Goal: Information Seeking & Learning: Learn about a topic

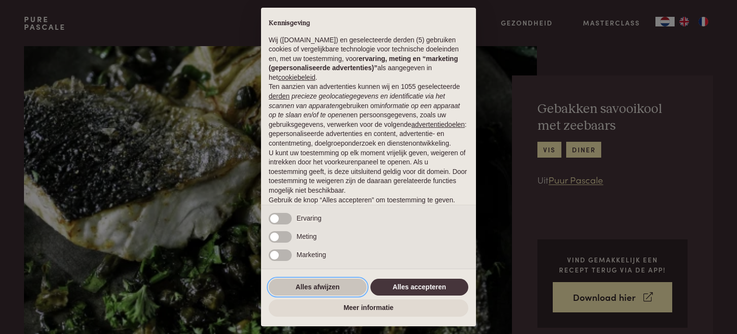
click at [323, 284] on button "Alles afwijzen" at bounding box center [318, 286] width 98 height 17
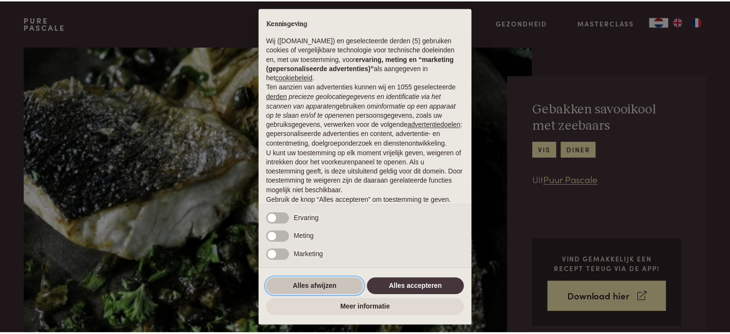
scroll to position [52, 0]
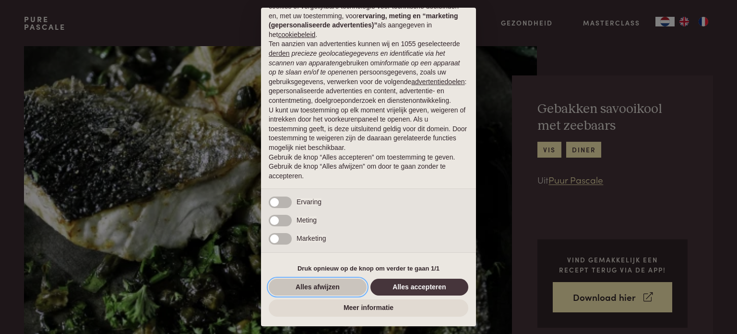
click at [325, 289] on button "Alles afwijzen" at bounding box center [318, 286] width 98 height 17
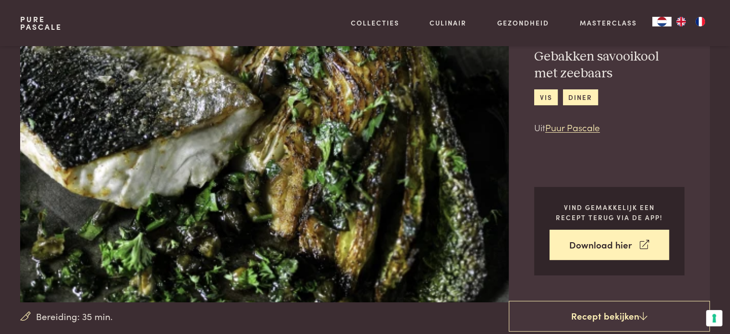
scroll to position [0, 0]
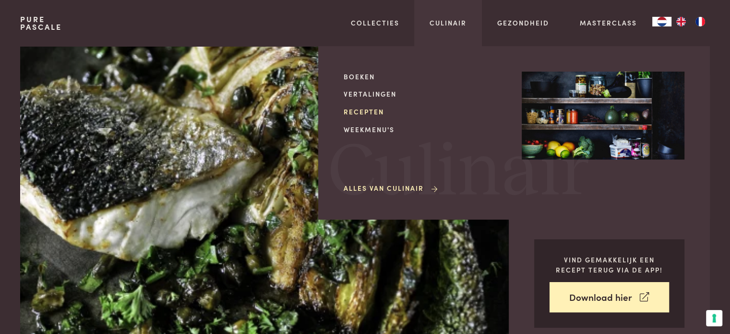
click at [363, 109] on link "Recepten" at bounding box center [425, 112] width 163 height 10
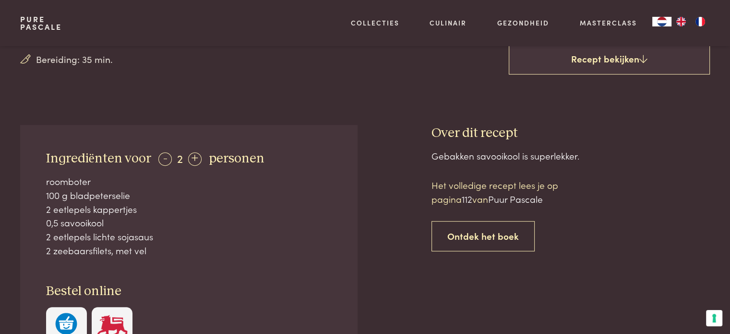
scroll to position [312, 0]
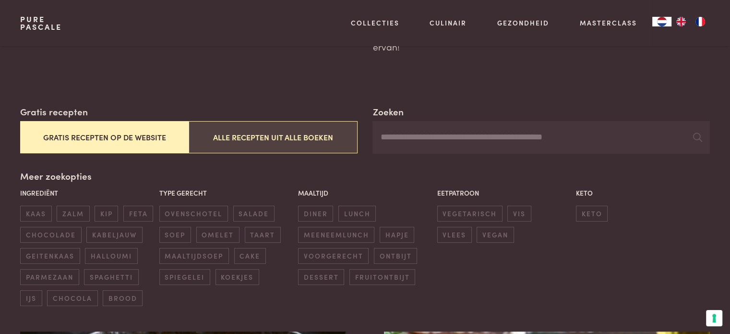
scroll to position [107, 0]
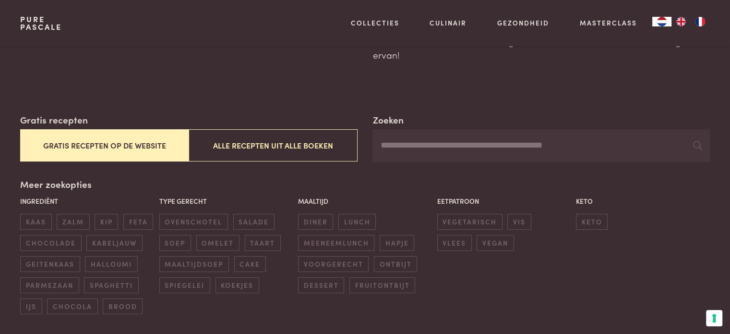
click at [451, 149] on input "Zoeken" at bounding box center [540, 145] width 337 height 33
type input "**********"
click at [698, 145] on icon at bounding box center [697, 145] width 9 height 9
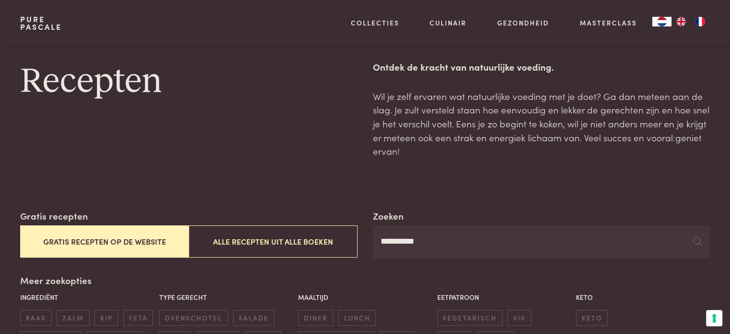
scroll to position [107, 0]
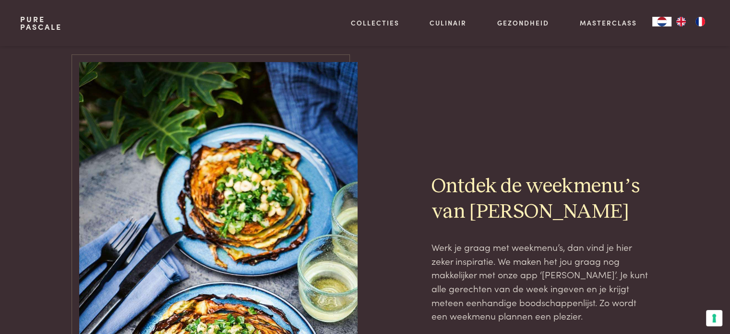
scroll to position [504, 0]
